Goal: Transaction & Acquisition: Purchase product/service

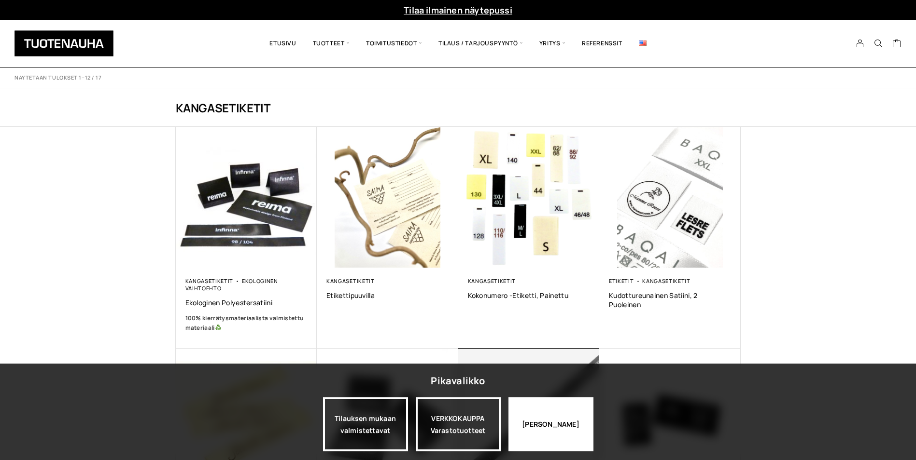
click at [542, 428] on div "[PERSON_NAME]" at bounding box center [550, 425] width 85 height 54
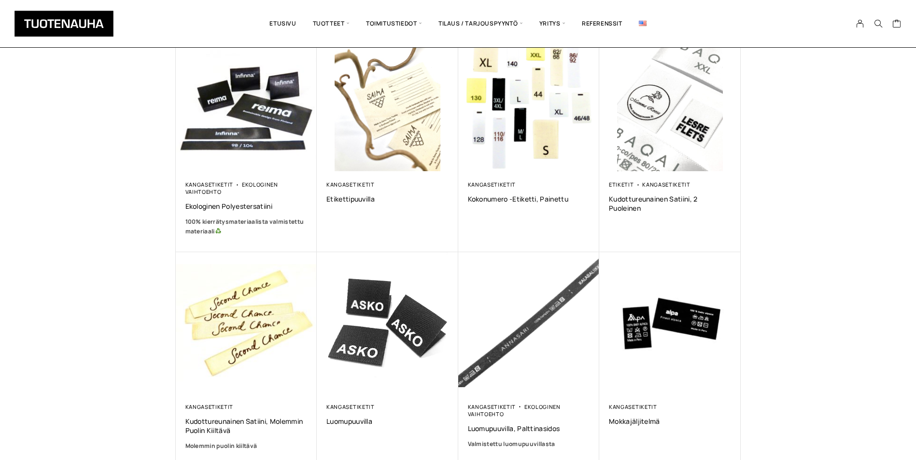
scroll to position [48, 0]
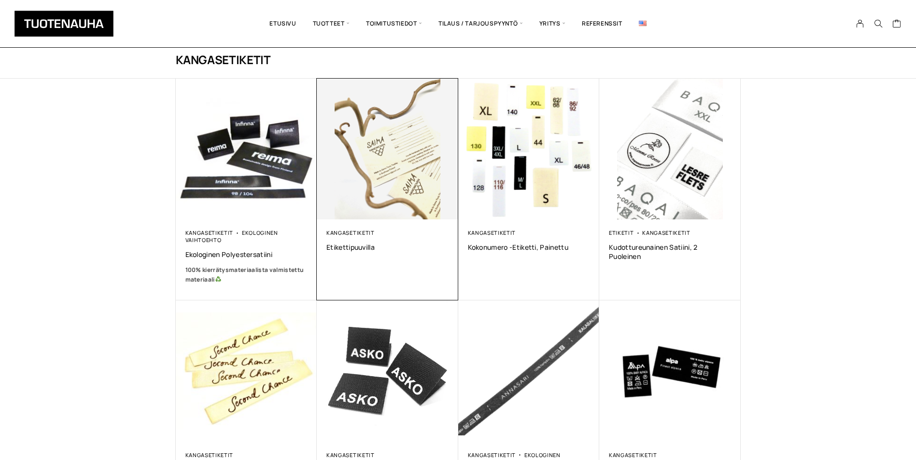
click at [373, 164] on img at bounding box center [387, 149] width 141 height 141
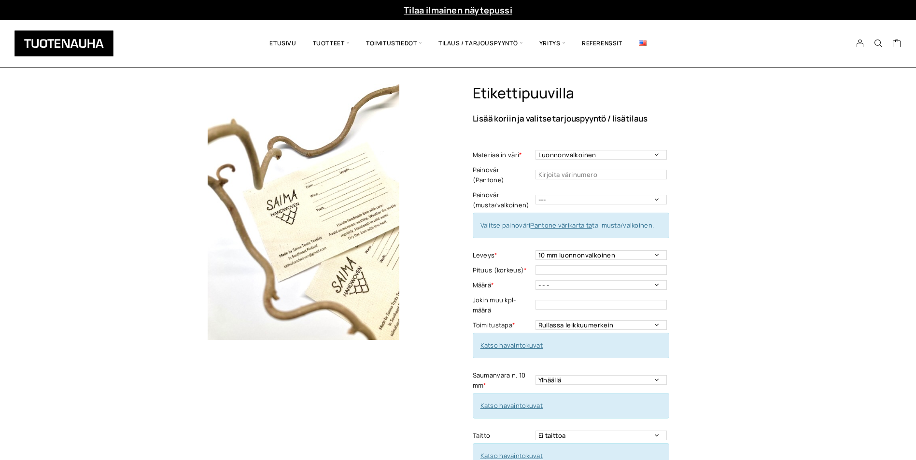
click at [521, 341] on link "Katso havaintokuvat" at bounding box center [511, 345] width 63 height 9
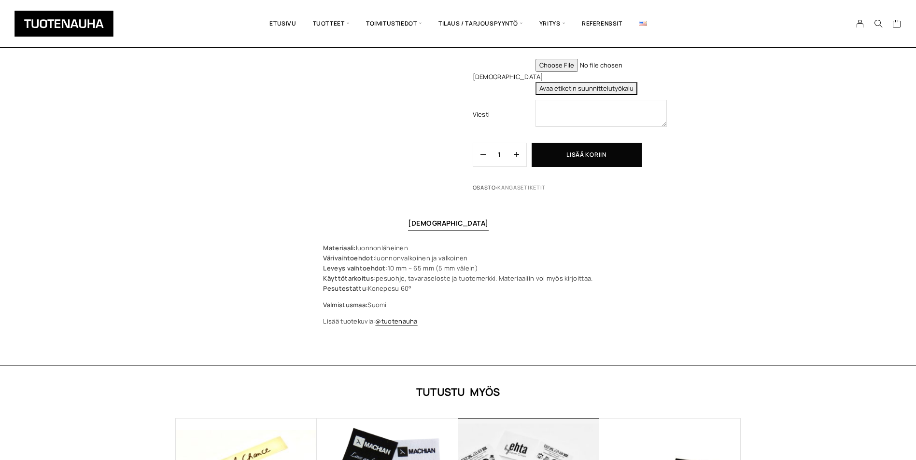
scroll to position [724, 0]
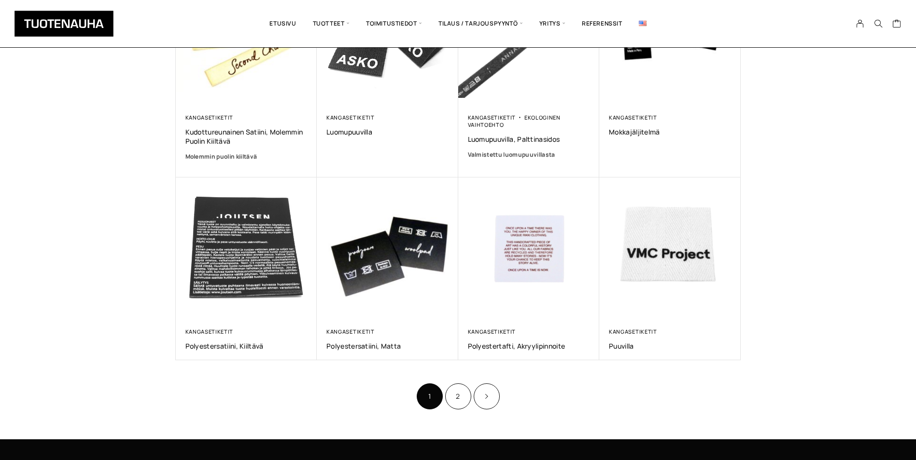
scroll to position [290, 0]
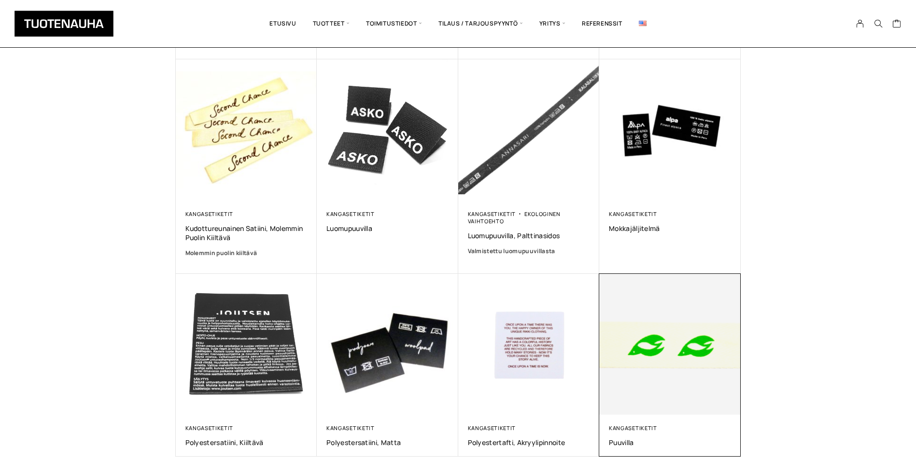
click at [715, 389] on img at bounding box center [670, 344] width 148 height 148
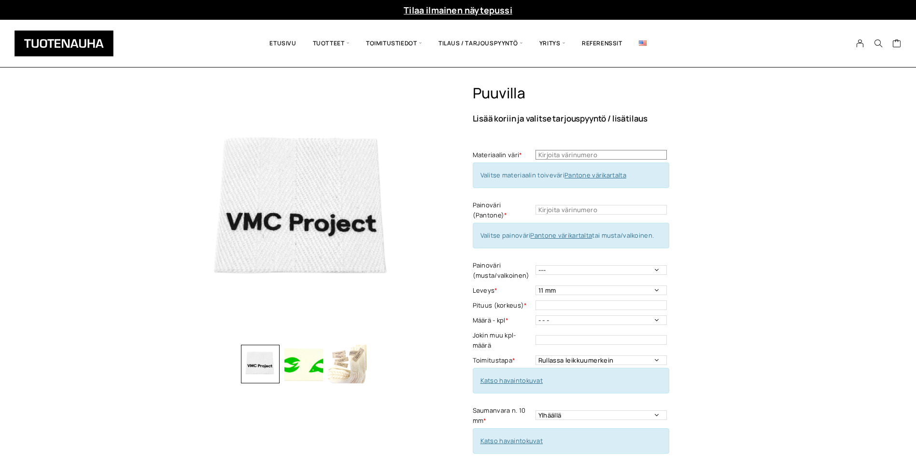
click at [588, 156] on input "text" at bounding box center [600, 155] width 131 height 10
click at [598, 175] on link "Pantone värikartalta" at bounding box center [595, 175] width 62 height 9
click at [549, 207] on input "text" at bounding box center [600, 210] width 131 height 10
click at [562, 234] on link "Pantone värikartalta" at bounding box center [561, 235] width 62 height 9
click at [571, 210] on input "text" at bounding box center [600, 210] width 131 height 10
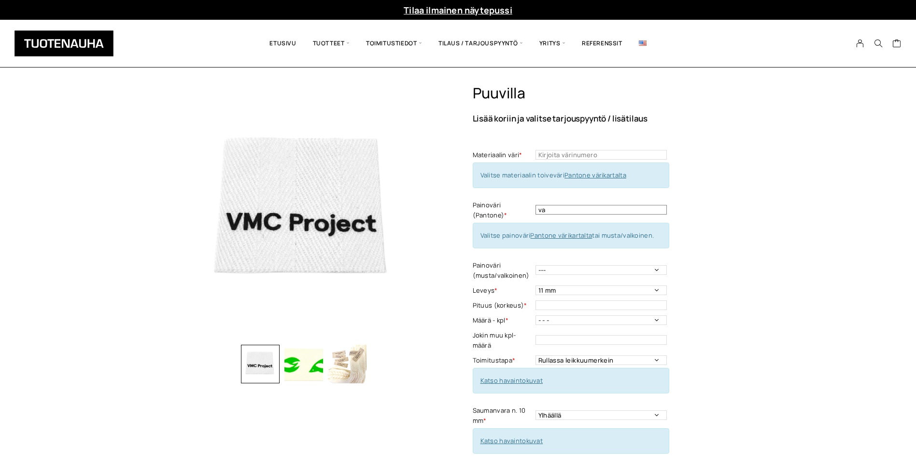
type input "v"
type input "musta"
click at [599, 155] on input "text" at bounding box center [600, 155] width 131 height 10
type input "valkoinen"
click at [714, 258] on div "Puuvilla Lisää koriin ja valitse tarjouspyyntö / lisätilaus Materiaalin väri * …" at bounding box center [607, 369] width 268 height 570
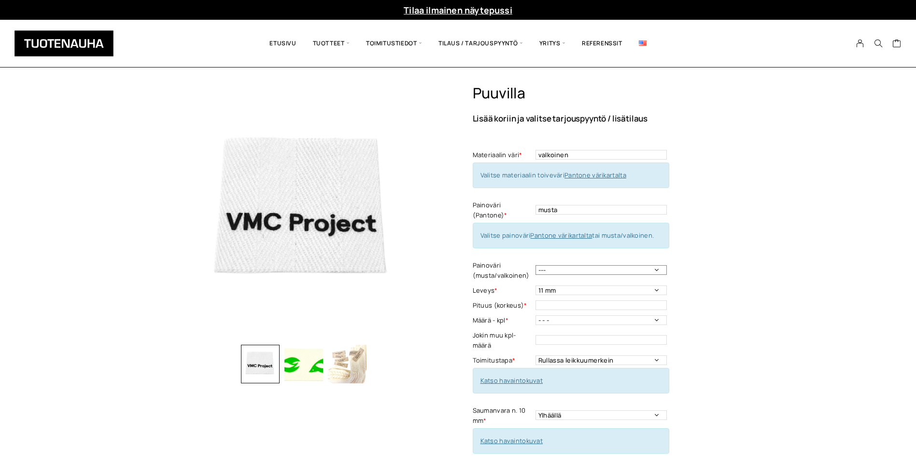
click at [560, 268] on select "--- Musta Valkoinen" at bounding box center [600, 270] width 131 height 10
click at [535, 265] on select "--- Musta Valkoinen" at bounding box center [600, 270] width 131 height 10
click at [599, 269] on select "--- Musta Valkoinen" at bounding box center [600, 270] width 131 height 10
select select "musta"
click at [535, 265] on select "--- Musta Valkoinen" at bounding box center [600, 270] width 131 height 10
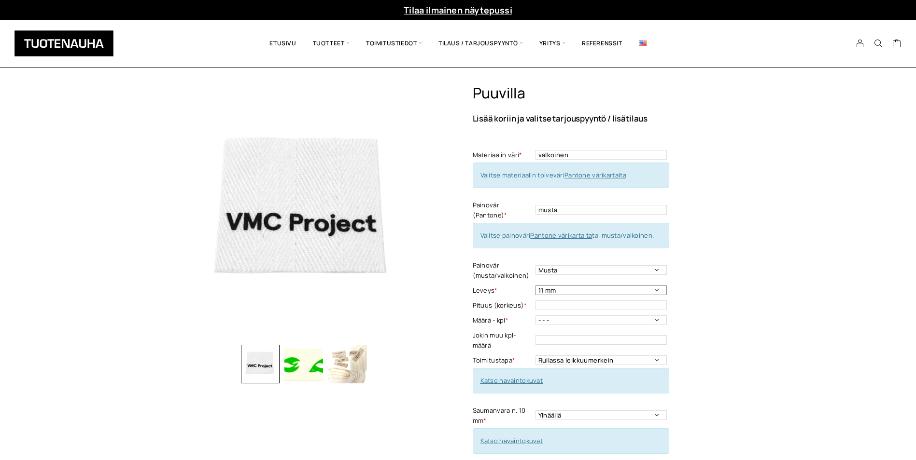
click at [598, 291] on select "11 mm 14 mm 20 mm 25 mm 30 mm 35 mm 50 mm" at bounding box center [600, 291] width 131 height 10
click at [591, 303] on input "text" at bounding box center [600, 306] width 131 height 10
click at [590, 320] on select "- - - 250 kpl 500 kpl 1000 kpl 1500 kpl 2000 kpl 2500 kpl 3000 kpl 3500 kpl 400…" at bounding box center [600, 321] width 131 height 10
select select "250 kpl"
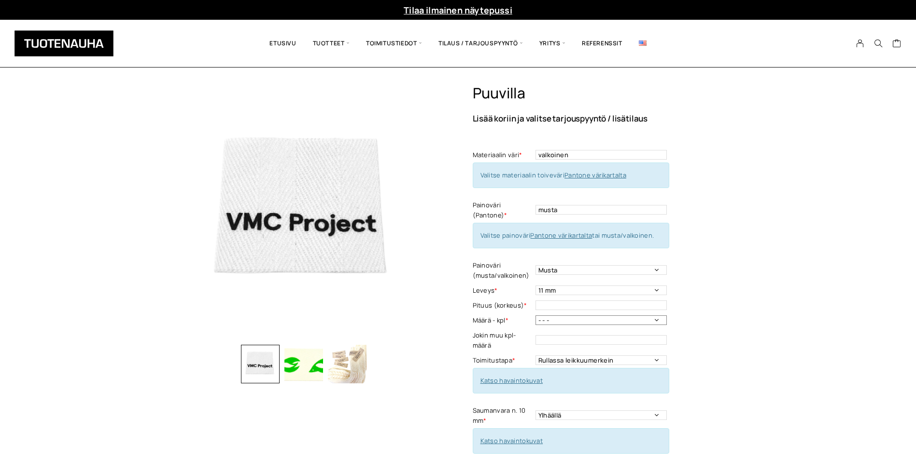
click at [535, 316] on select "- - - 250 kpl 500 kpl 1000 kpl 1500 kpl 2000 kpl 2500 kpl 3000 kpl 3500 kpl 400…" at bounding box center [600, 321] width 131 height 10
click at [684, 309] on div "Puuvilla Lisää koriin ja valitse tarjouspyyntö / lisätilaus Materiaalin väri * …" at bounding box center [607, 369] width 268 height 570
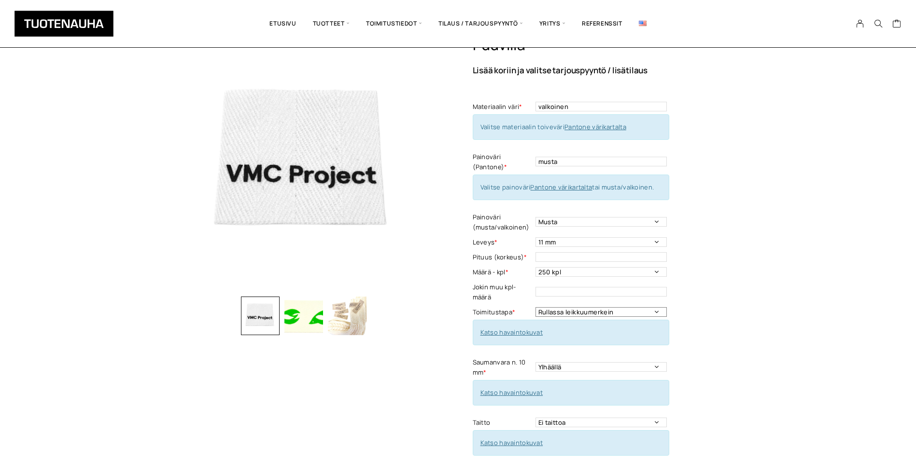
click at [638, 314] on select "Rullassa leikkuumerkein Rullassa ilman leikkuumerkkejä Leikattuna" at bounding box center [600, 312] width 131 height 10
select select "Leikattuna"
click at [535, 307] on select "Rullassa leikkuumerkein Rullassa ilman leikkuumerkkejä Leikattuna" at bounding box center [600, 312] width 131 height 10
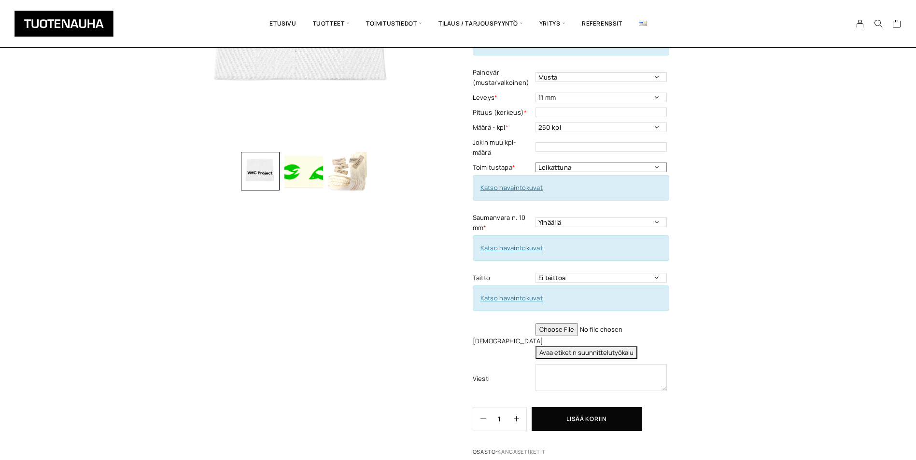
scroll to position [145, 0]
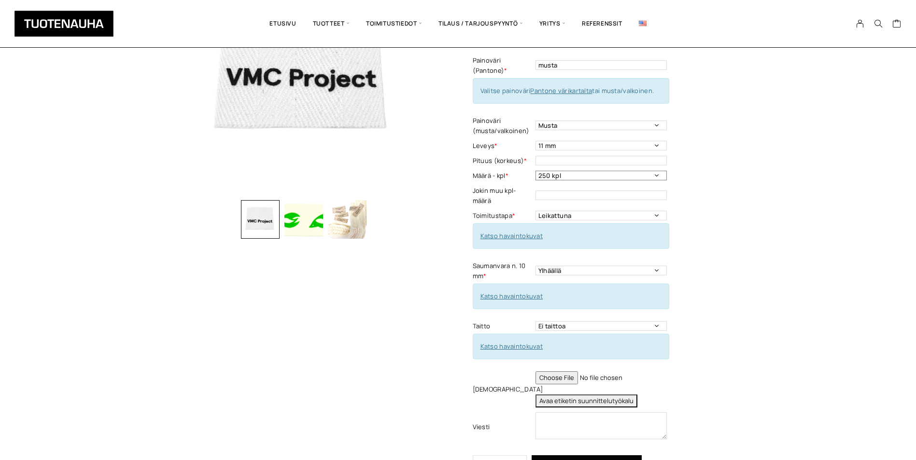
click at [570, 178] on select "- - - 250 kpl 500 kpl 1000 kpl 1500 kpl 2000 kpl 2500 kpl 3000 kpl 3500 kpl 400…" at bounding box center [600, 176] width 131 height 10
select select "- - -"
click at [535, 171] on select "- - - 250 kpl 500 kpl 1000 kpl 1500 kpl 2000 kpl 2500 kpl 3000 kpl 3500 kpl 400…" at bounding box center [600, 176] width 131 height 10
click at [566, 188] on td "This field can't be Empty" at bounding box center [602, 195] width 134 height 25
click at [567, 193] on input "text" at bounding box center [600, 196] width 131 height 10
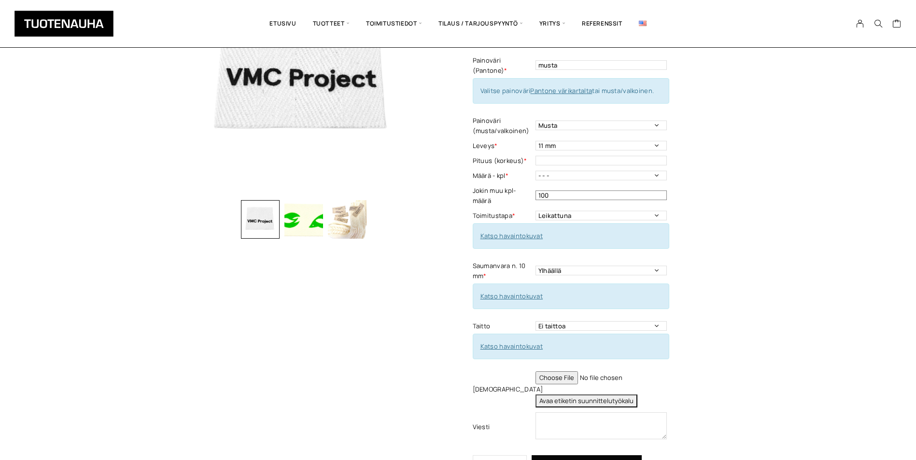
type input "100"
click at [684, 125] on div "Puuvilla Lisää koriin ja valitse tarjouspyyntö / lisätilaus Materiaalin väri * …" at bounding box center [607, 225] width 268 height 570
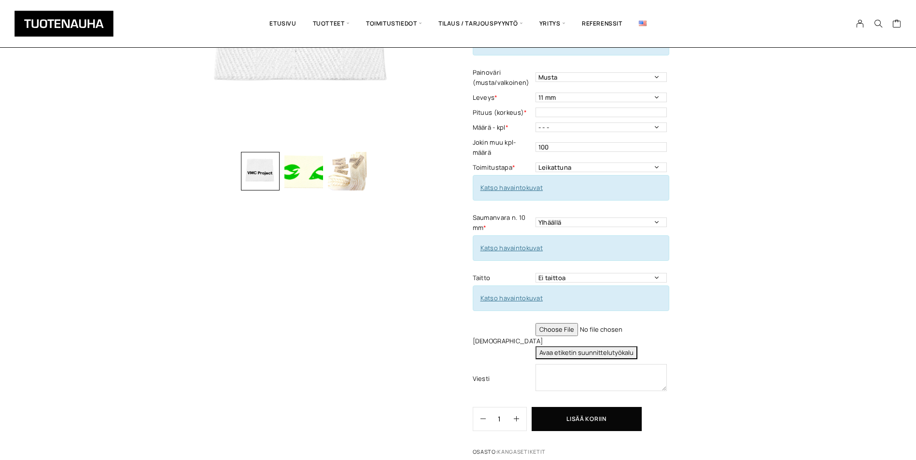
click at [580, 329] on input "file" at bounding box center [600, 329] width 131 height 13
type input "C:\fakepath\ryijytär.jpg"
click at [632, 409] on button "Lisää koriin" at bounding box center [586, 419] width 110 height 24
click at [553, 114] on input "text" at bounding box center [600, 113] width 131 height 10
type input "15mm"
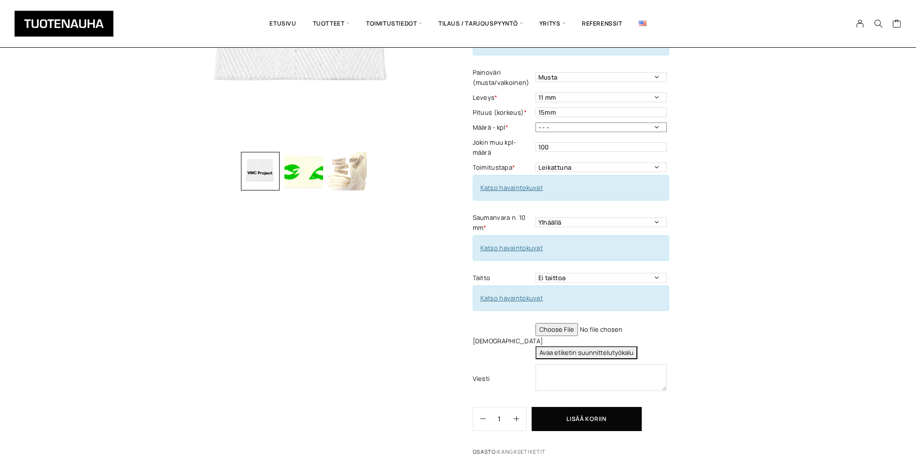
click at [592, 127] on select "- - - 250 kpl 500 kpl 1000 kpl 1500 kpl 2000 kpl 2500 kpl 3000 kpl 3500 kpl 400…" at bounding box center [600, 128] width 131 height 10
click at [624, 426] on button "Lisää koriin" at bounding box center [586, 419] width 110 height 24
click at [722, 319] on div "Puuvilla Lisää koriin ja valitse tarjouspyyntö / lisätilaus Materiaalin väri * …" at bounding box center [607, 176] width 268 height 570
click at [596, 383] on textarea at bounding box center [600, 377] width 131 height 27
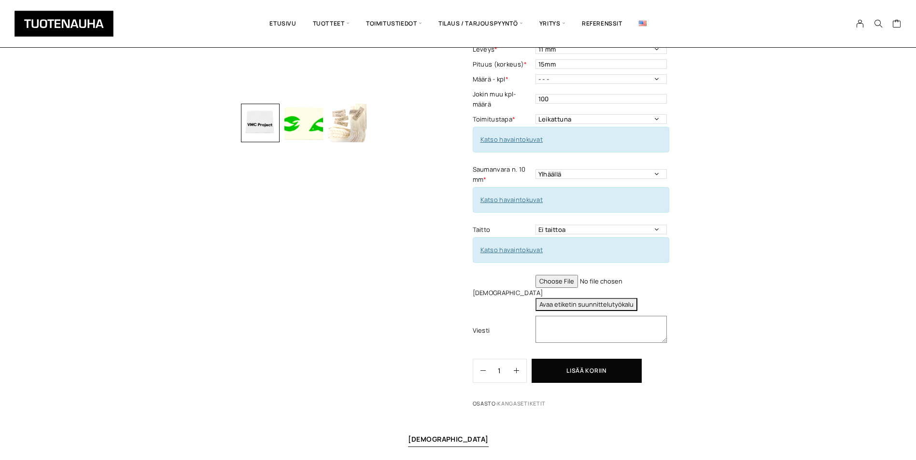
scroll to position [434, 0]
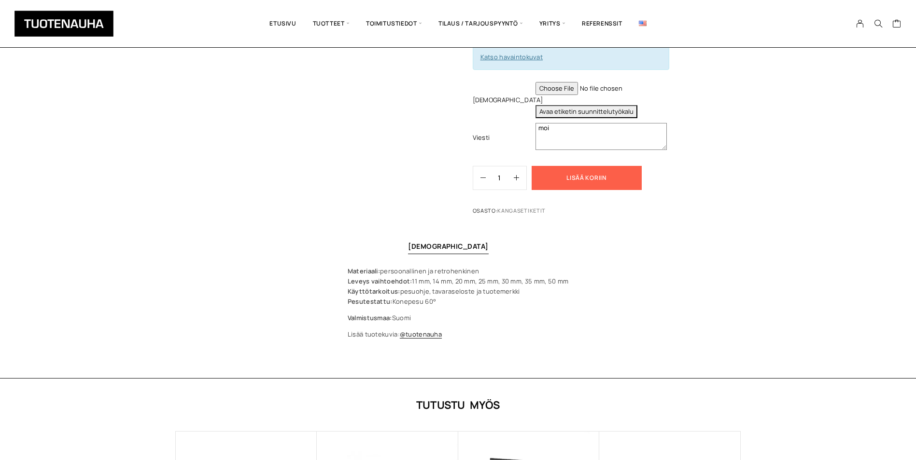
type textarea "moi"
click at [585, 182] on button "Lisää koriin" at bounding box center [586, 178] width 110 height 24
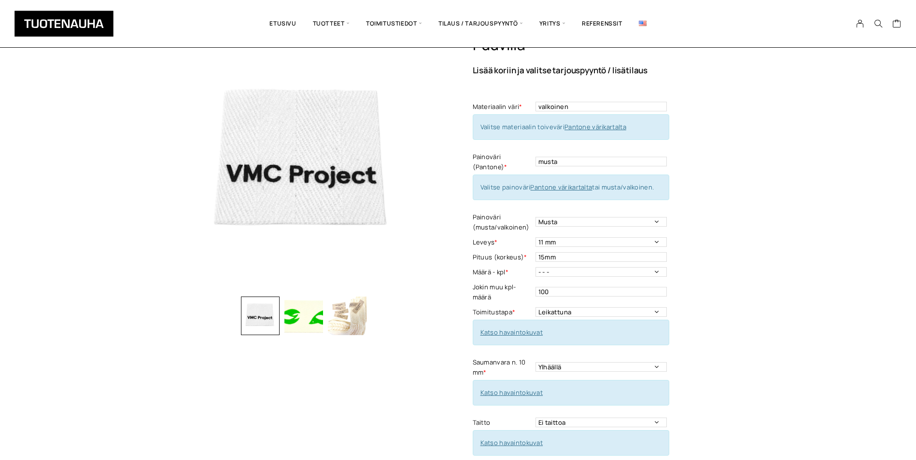
scroll to position [97, 0]
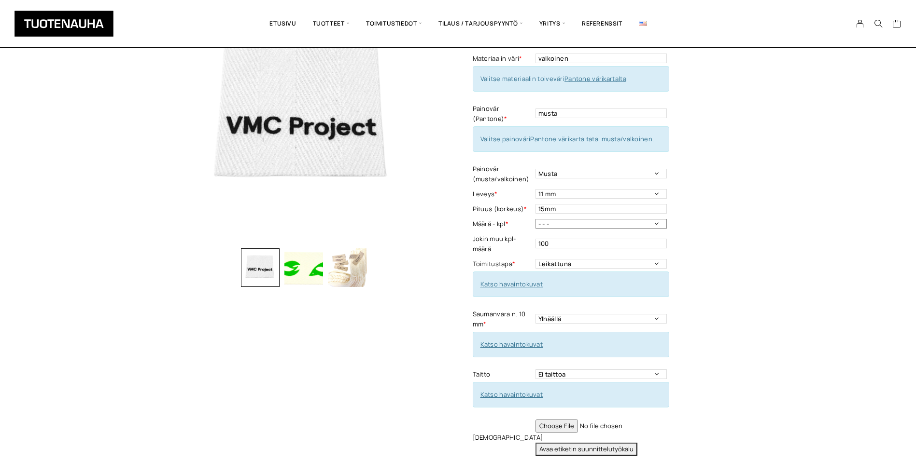
click at [587, 228] on select "- - - 250 kpl 500 kpl 1000 kpl 1500 kpl 2000 kpl 2500 kpl 3000 kpl 3500 kpl 400…" at bounding box center [600, 224] width 131 height 10
click at [535, 219] on select "- - - 250 kpl 500 kpl 1000 kpl 1500 kpl 2000 kpl 2500 kpl 3000 kpl 3500 kpl 400…" at bounding box center [600, 224] width 131 height 10
click at [535, 287] on link "Katso havaintokuvat" at bounding box center [511, 284] width 63 height 9
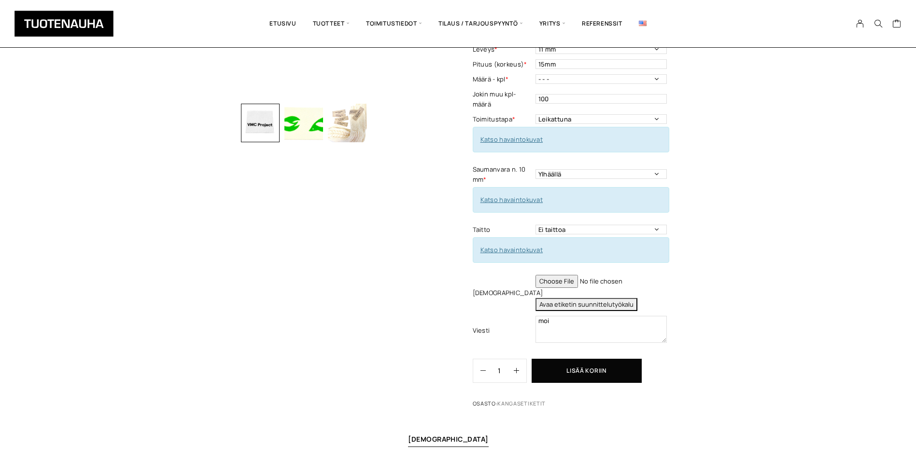
scroll to position [290, 0]
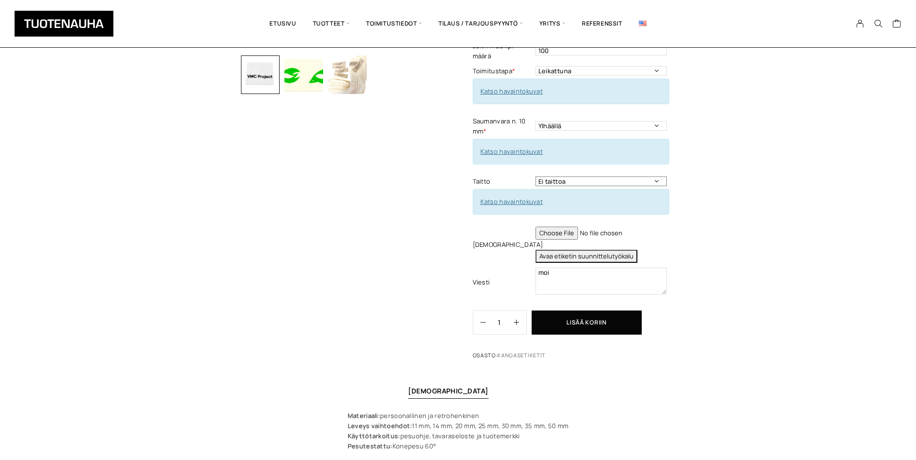
click at [543, 181] on select "Ei taittoa Keskitaitto Leveys max 50 mm Leveys minimi 15 mm Korkeus taitettuna …" at bounding box center [600, 182] width 131 height 10
select select "Keskitaitto"
click at [535, 177] on select "Ei taittoa Keskitaitto Leveys max 50 mm Leveys minimi 15 mm Korkeus taitettuna …" at bounding box center [600, 182] width 131 height 10
click at [637, 326] on button "Lisää koriin" at bounding box center [586, 323] width 110 height 24
click at [760, 42] on div "This field can't be Empty" at bounding box center [798, 30] width 205 height 32
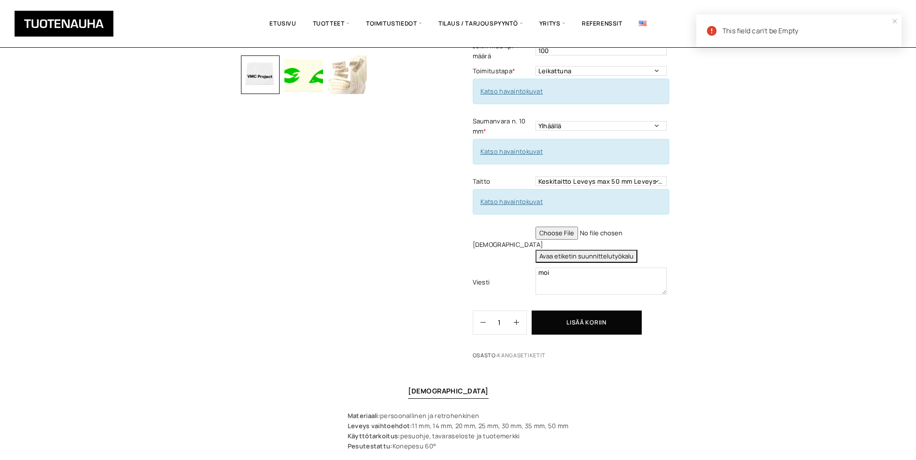
click at [710, 34] on icon at bounding box center [712, 31] width 11 height 11
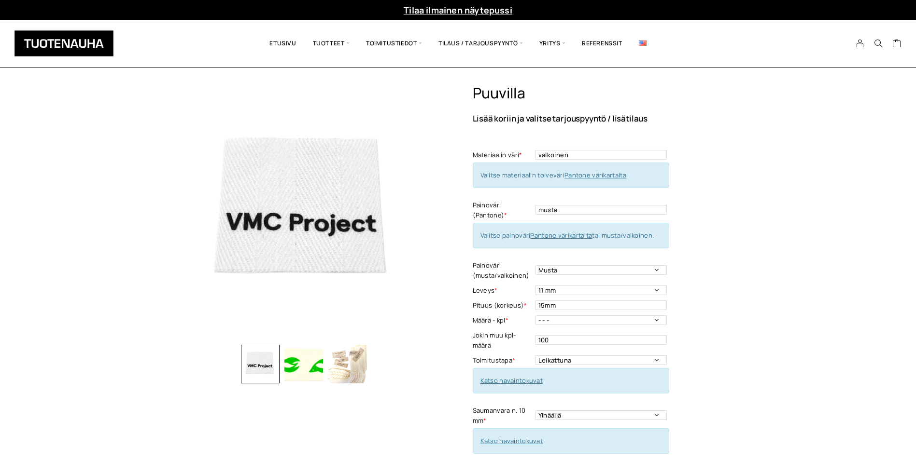
scroll to position [97, 0]
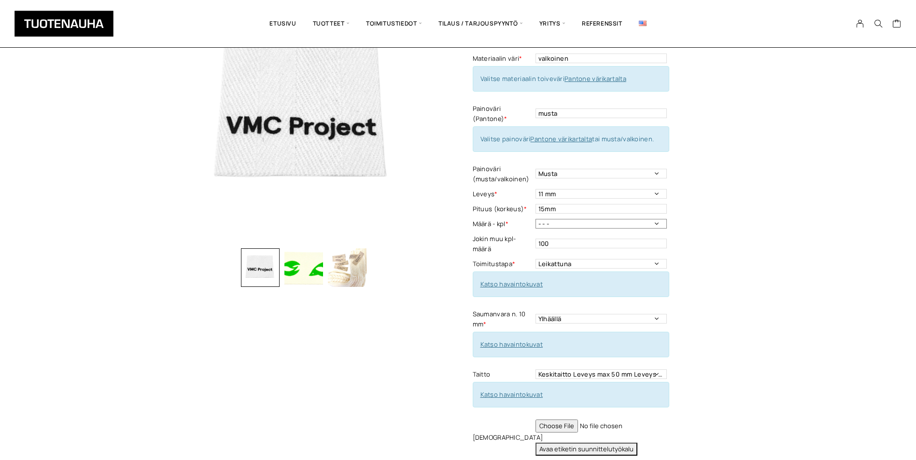
click at [571, 222] on select "- - - 250 kpl 500 kpl 1000 kpl 1500 kpl 2000 kpl 2500 kpl 3000 kpl 3500 kpl 400…" at bounding box center [600, 224] width 131 height 10
select select "250 kpl"
click at [535, 219] on select "- - - 250 kpl 500 kpl 1000 kpl 1500 kpl 2000 kpl 2500 kpl 3000 kpl 3500 kpl 400…" at bounding box center [600, 224] width 131 height 10
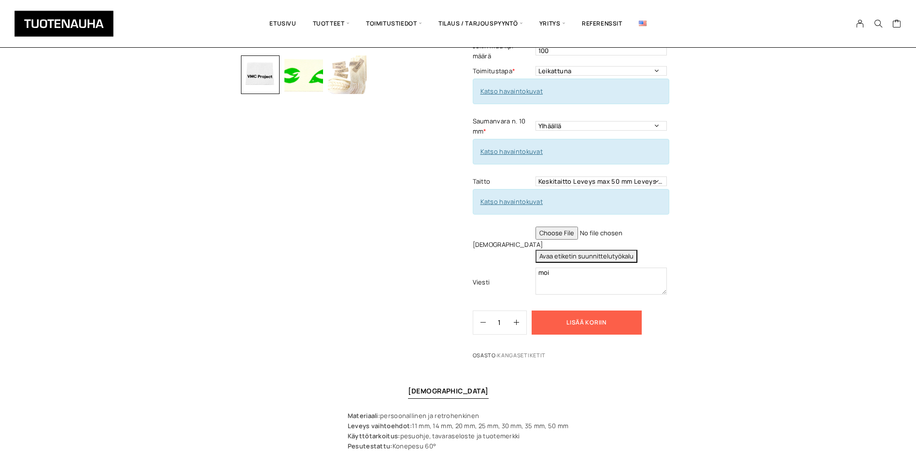
click at [598, 326] on button "Lisää koriin" at bounding box center [586, 323] width 110 height 24
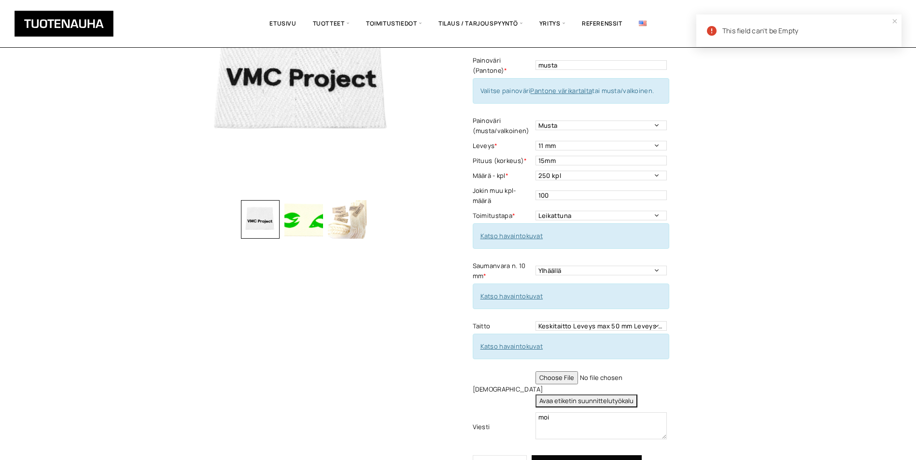
scroll to position [0, 0]
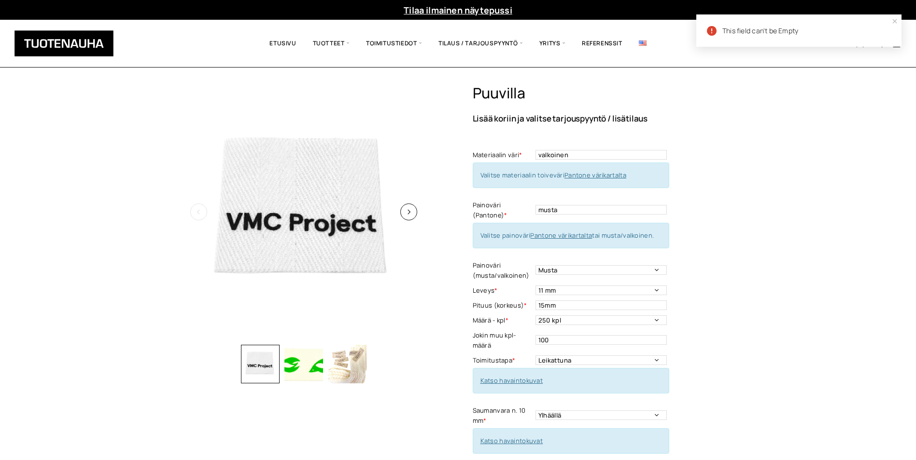
click at [289, 181] on img at bounding box center [304, 212] width 256 height 256
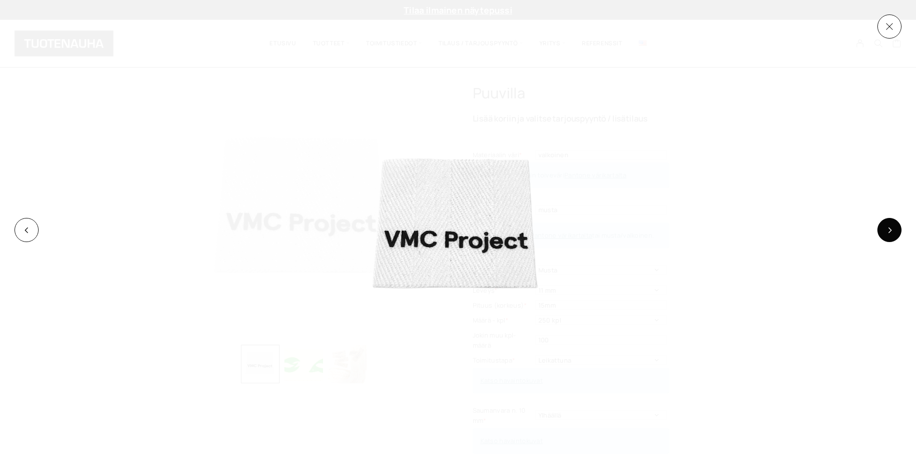
click at [883, 229] on button at bounding box center [889, 230] width 24 height 24
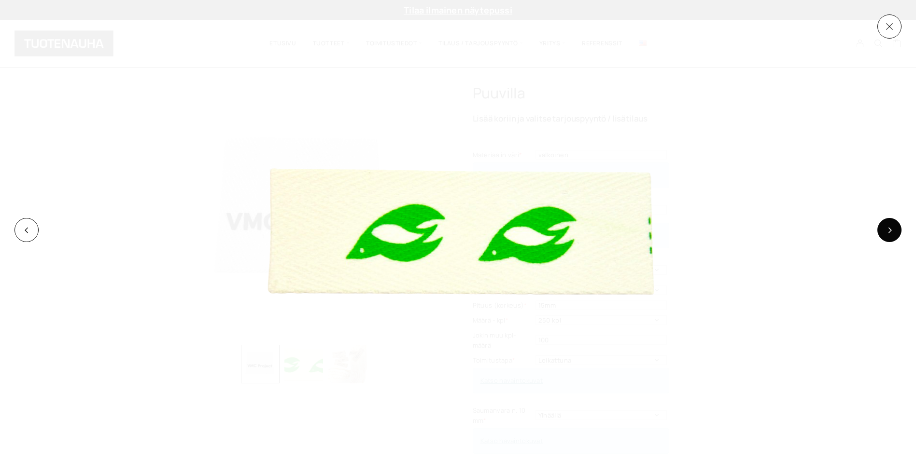
click at [883, 229] on button at bounding box center [889, 230] width 24 height 24
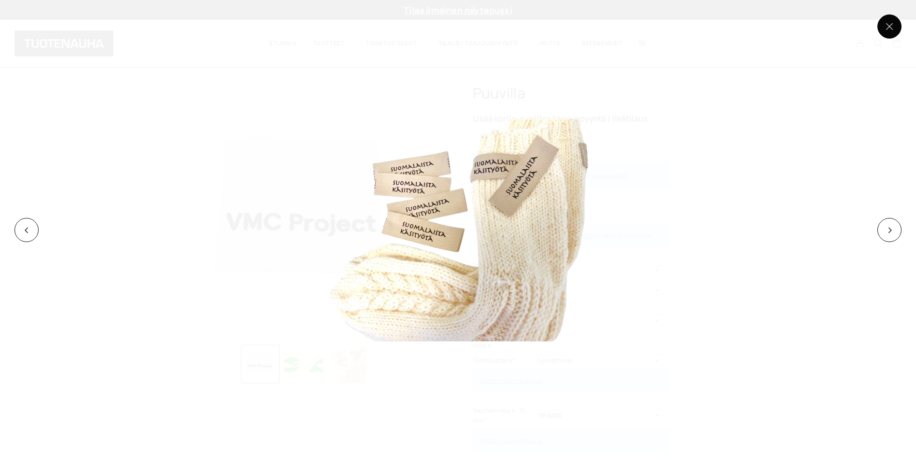
click at [888, 33] on button at bounding box center [889, 26] width 24 height 24
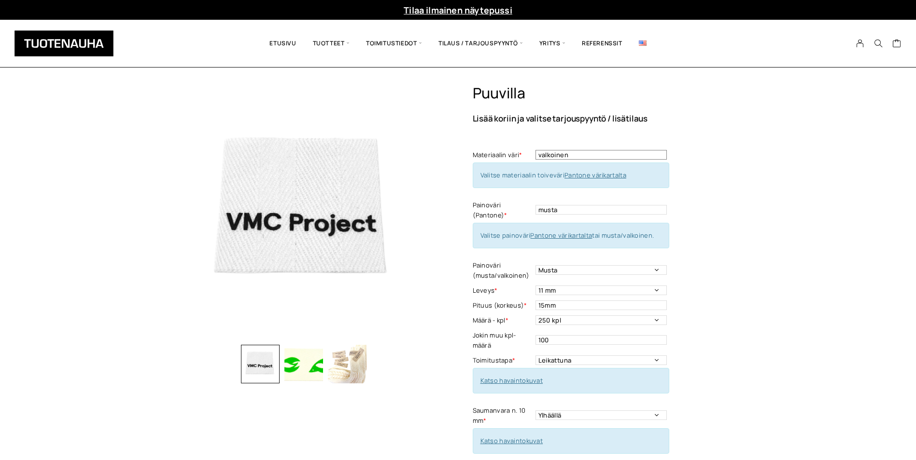
click at [648, 154] on input "valkoinen" at bounding box center [600, 155] width 131 height 10
click at [627, 206] on input "musta" at bounding box center [600, 210] width 131 height 10
click at [740, 174] on div "Puuvilla Lisää koriin ja valitse tarjouspyyntö / lisätilaus Materiaalin väri * …" at bounding box center [458, 448] width 916 height 729
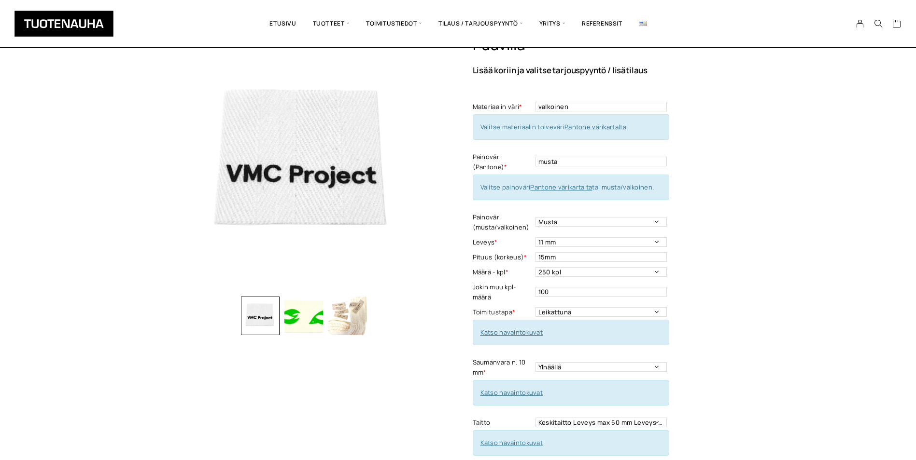
scroll to position [97, 0]
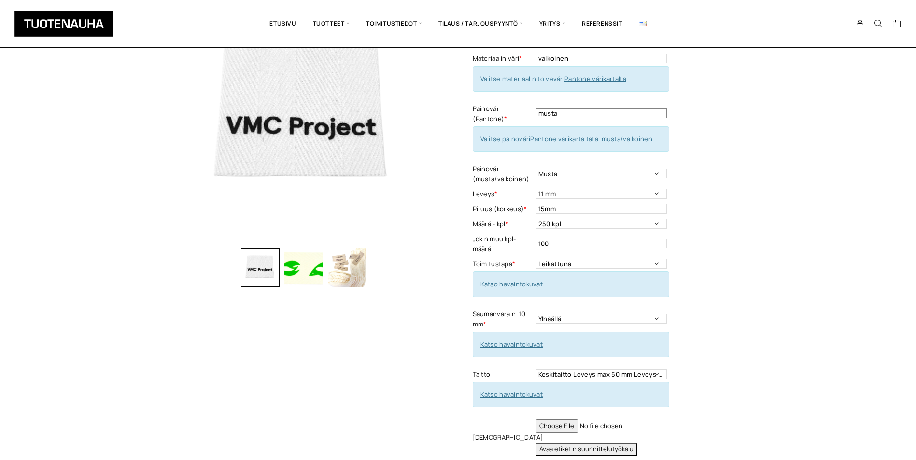
drag, startPoint x: 568, startPoint y: 111, endPoint x: 463, endPoint y: 128, distance: 105.5
click at [463, 128] on div "Puuvilla Lisää koriin ja valitse tarjouspyyntö / lisätilaus Materiaalin väri * …" at bounding box center [458, 270] width 565 height 565
click at [799, 114] on div "Puuvilla Lisää koriin ja valitse tarjouspyyntö / lisätilaus Materiaalin väri * …" at bounding box center [458, 352] width 916 height 729
click at [567, 220] on select "- - - 250 kpl 500 kpl 1000 kpl 1500 kpl 2000 kpl 2500 kpl 3000 kpl 3500 kpl 400…" at bounding box center [600, 224] width 131 height 10
select select "- - -"
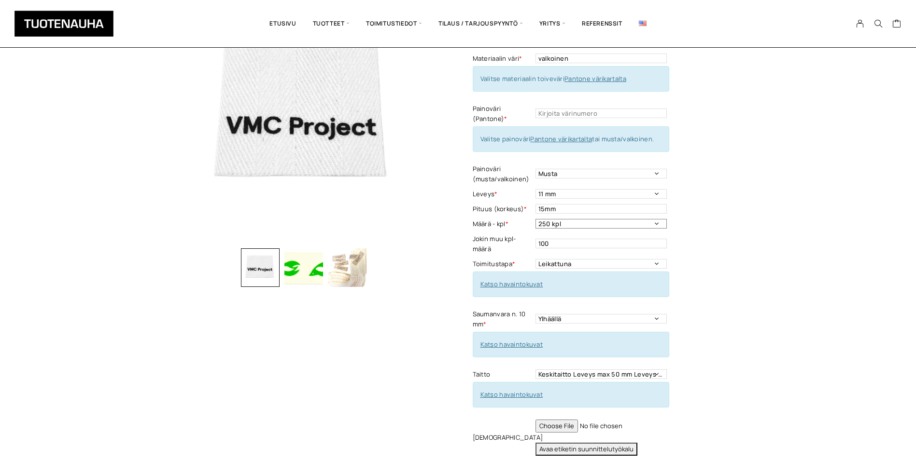
click at [535, 219] on select "- - - 250 kpl 500 kpl 1000 kpl 1500 kpl 2000 kpl 2500 kpl 3000 kpl 3500 kpl 400…" at bounding box center [600, 224] width 131 height 10
click at [847, 158] on div "Puuvilla Lisää koriin ja valitse tarjouspyyntö / lisätilaus Materiaalin väri * …" at bounding box center [458, 352] width 916 height 729
click at [517, 281] on link "Katso havaintokuvat" at bounding box center [511, 284] width 63 height 9
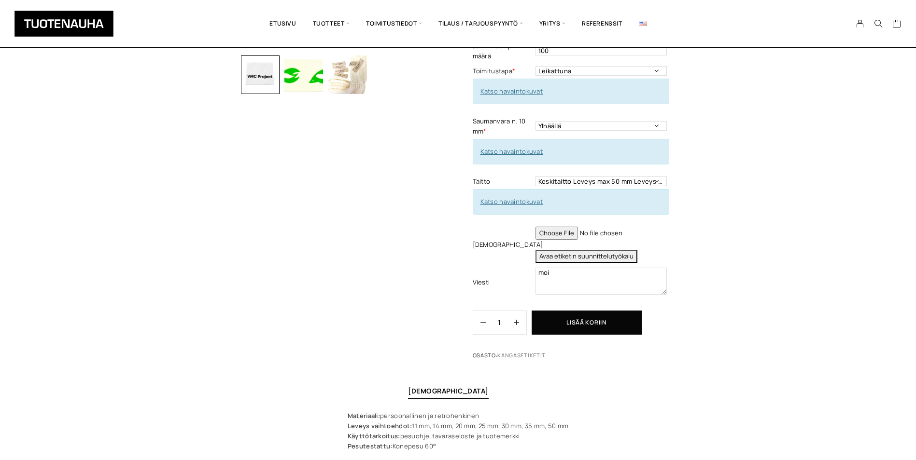
scroll to position [338, 0]
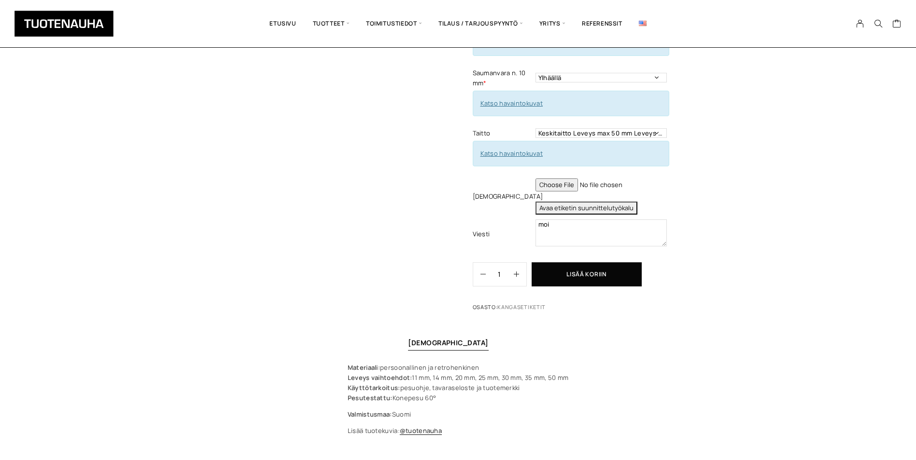
click at [584, 204] on button "Avaa etiketin suunnittelutyökalu" at bounding box center [586, 208] width 102 height 13
